Goal: Information Seeking & Learning: Learn about a topic

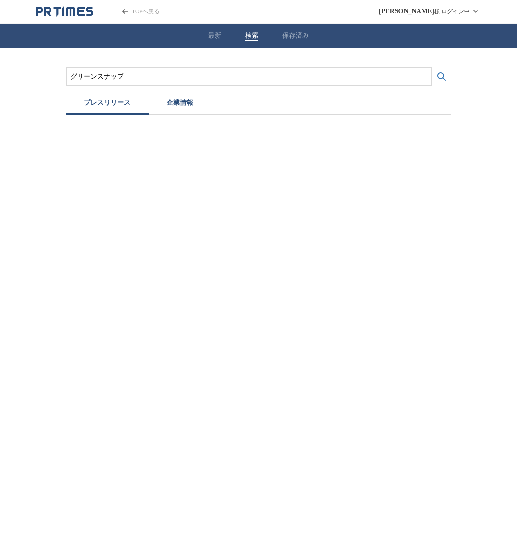
click at [433, 67] on button "検索する" at bounding box center [442, 76] width 19 height 19
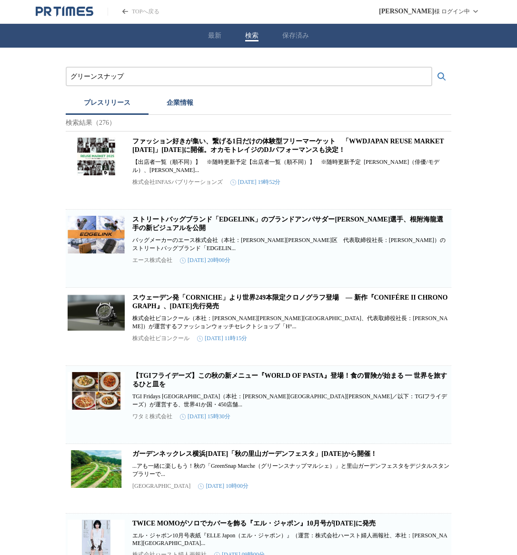
click at [163, 76] on input "グリーンスナップ" at bounding box center [249, 76] width 357 height 10
type input "グ"
click at [433, 67] on button "検索する" at bounding box center [442, 76] width 19 height 19
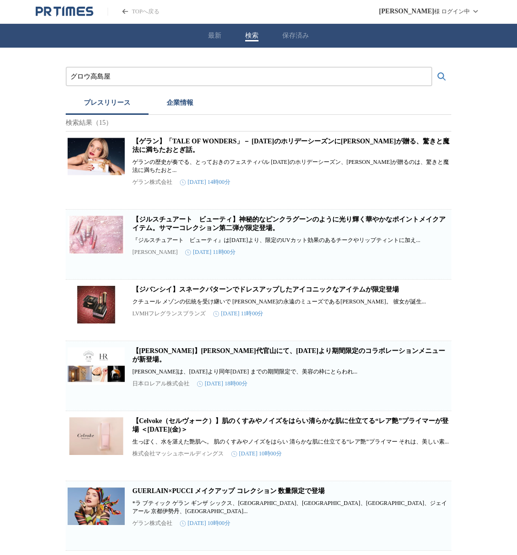
drag, startPoint x: 116, startPoint y: 77, endPoint x: 65, endPoint y: 72, distance: 51.7
click at [433, 67] on button "検索する" at bounding box center [442, 76] width 19 height 19
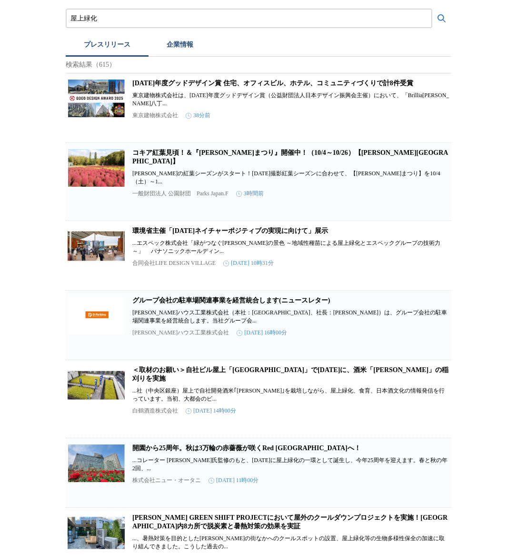
scroll to position [55, 0]
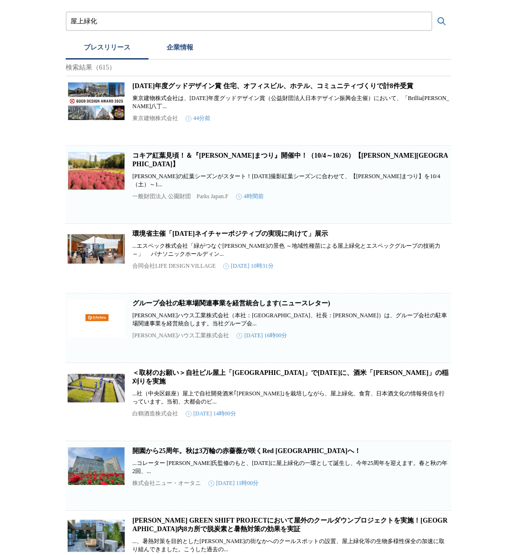
click at [234, 230] on link "環境省主催「2030年ネイチャーポジティブの実現に向けて」展示" at bounding box center [230, 233] width 196 height 7
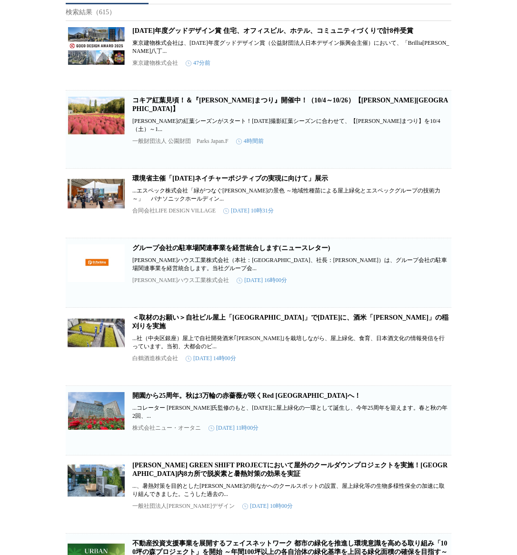
scroll to position [0, 0]
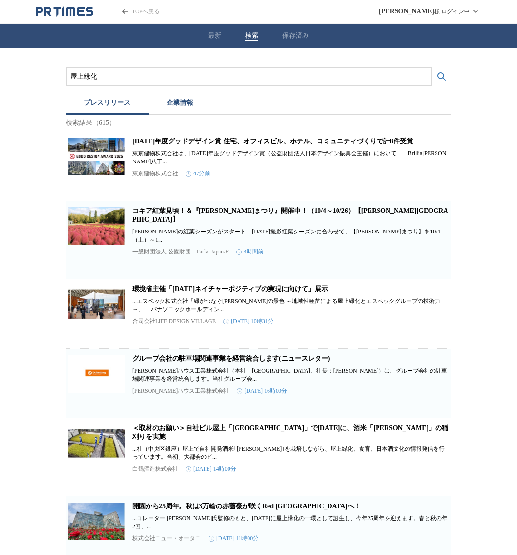
drag, startPoint x: 126, startPoint y: 77, endPoint x: 56, endPoint y: 76, distance: 69.6
click at [433, 67] on button "検索する" at bounding box center [442, 76] width 19 height 19
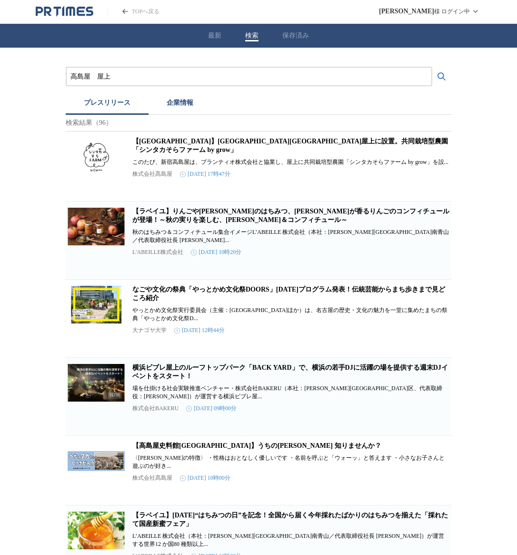
click at [430, 145] on link "【新宿高島屋】新宿タカシマヤタイムズスクエア屋上に設置。共同栽培型農園「シンタカそらファーム by grow」" at bounding box center [290, 146] width 316 height 16
click at [148, 76] on input "高島屋　屋上" at bounding box center [249, 76] width 357 height 10
type input "屋上菜園"
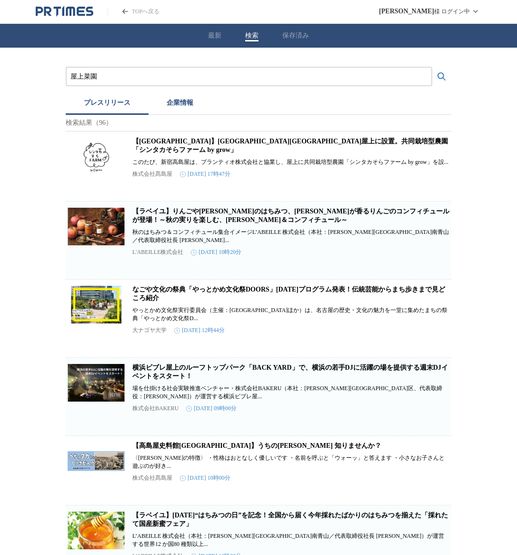
click at [433, 67] on button "検索する" at bounding box center [442, 76] width 19 height 19
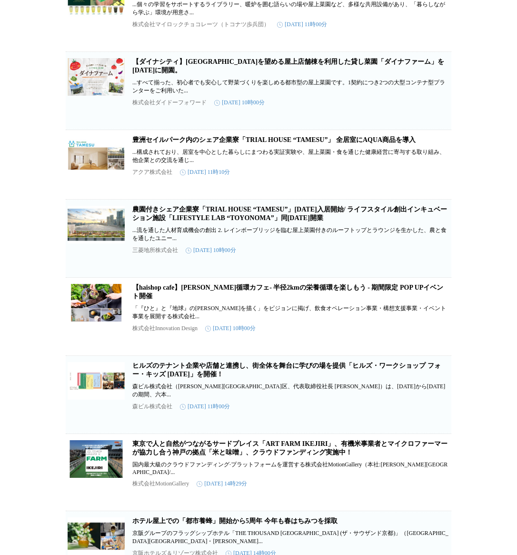
scroll to position [758, 0]
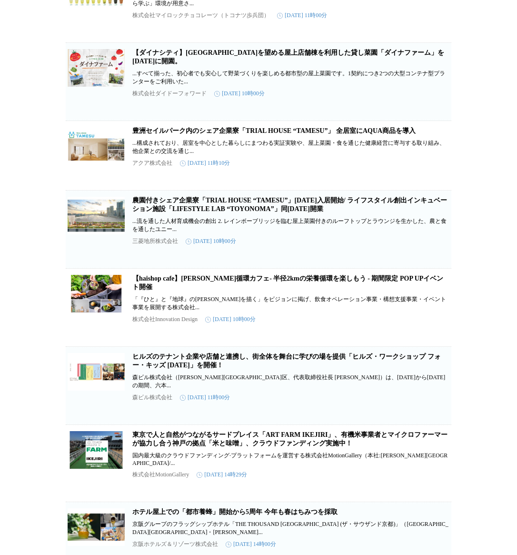
click at [250, 213] on link "農園付きシェア企業寮「TRIAL HOUSE “TAMESU”」2025年8月1日入居開始/ ライフスタイル創出インキュベーション施設「LIFESTYLE L…" at bounding box center [289, 205] width 315 height 16
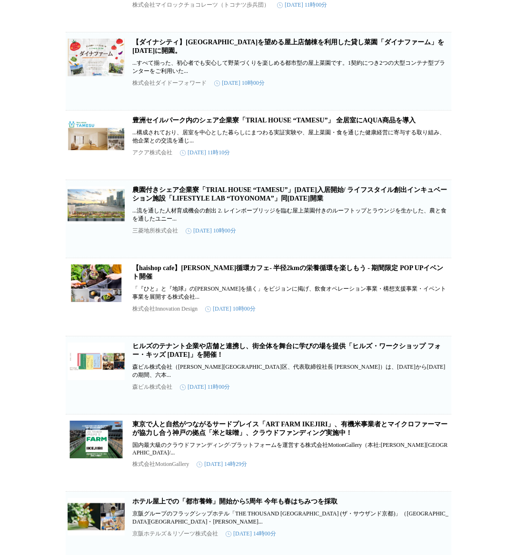
scroll to position [770, 0]
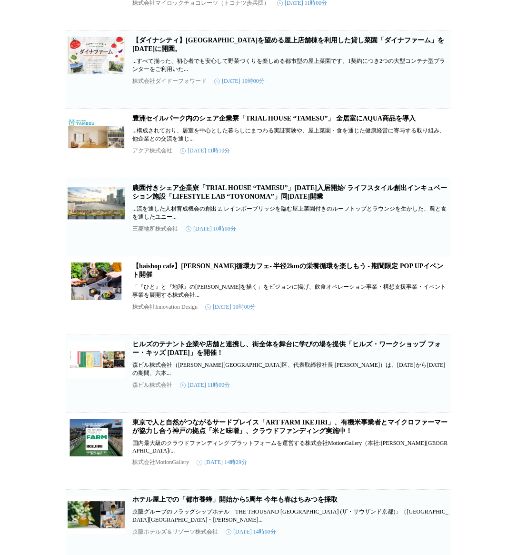
click at [281, 122] on link "豊洲セイルパーク内のシェア企業寮「TRIAL HOUSE “TAMESU”」 全居室にAQUA商品を導入" at bounding box center [274, 118] width 284 height 7
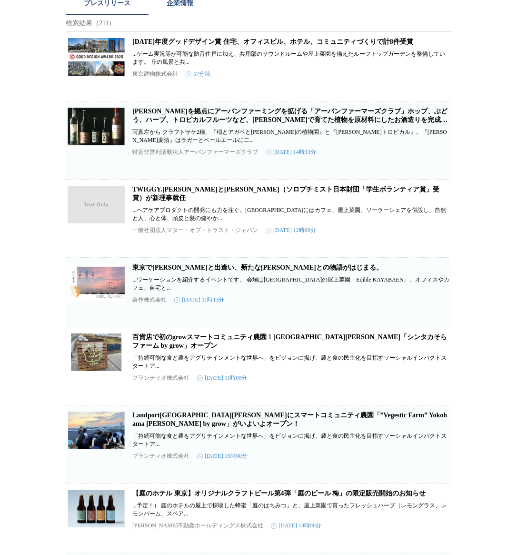
scroll to position [0, 0]
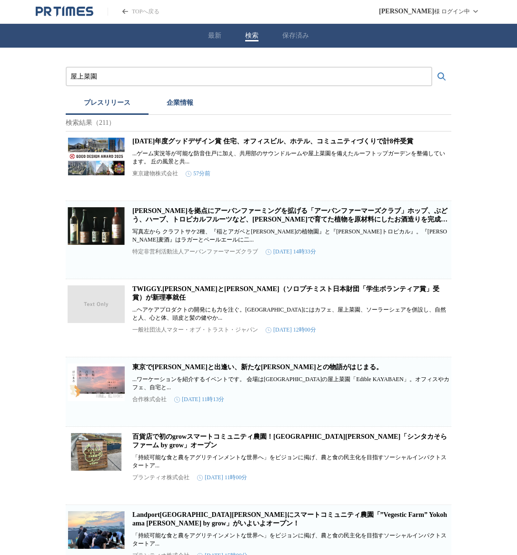
click at [304, 107] on div "プレスリリース 企業情報" at bounding box center [259, 104] width 386 height 21
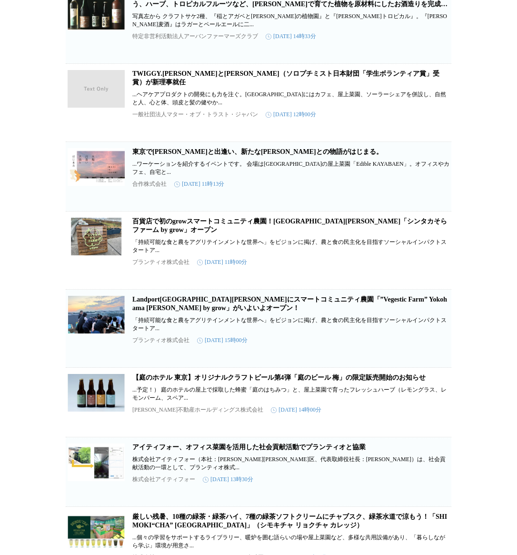
scroll to position [233, 0]
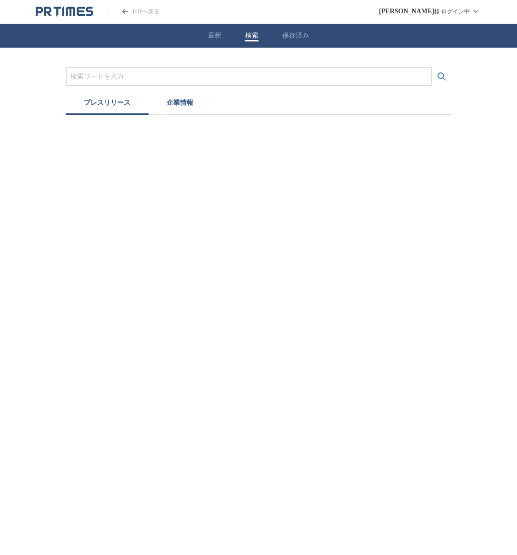
click at [177, 80] on input "プレスリリースおよび企業を検索する" at bounding box center [249, 76] width 357 height 10
type input "菜園　民間"
click at [433, 67] on button "検索する" at bounding box center [442, 76] width 19 height 19
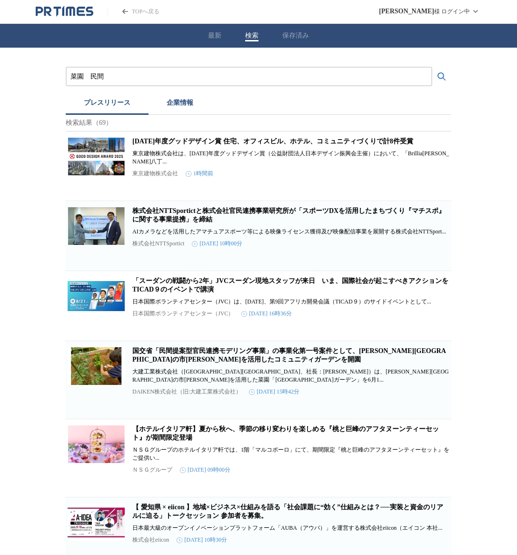
click at [223, 363] on link "国交省「民間提案型官民連携モデリング事業」の事業化第一号案件として、[PERSON_NAME][GEOGRAPHIC_DATA]の市[PERSON_NAME]…" at bounding box center [289, 355] width 314 height 16
click at [135, 75] on input "菜園　民間" at bounding box center [249, 76] width 357 height 10
